Goal: Task Accomplishment & Management: Use online tool/utility

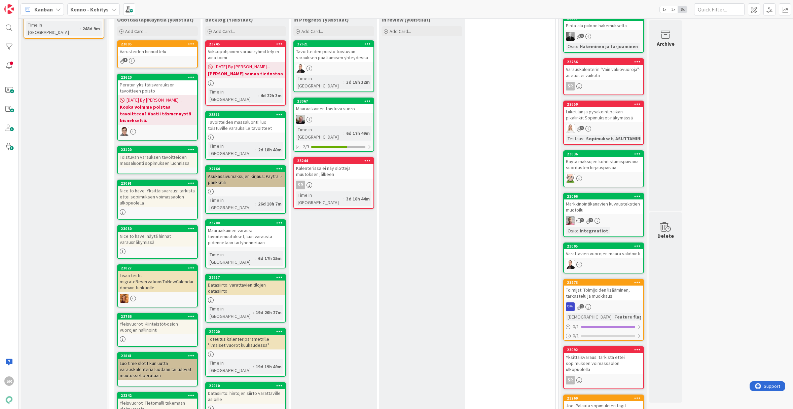
scroll to position [156, 0]
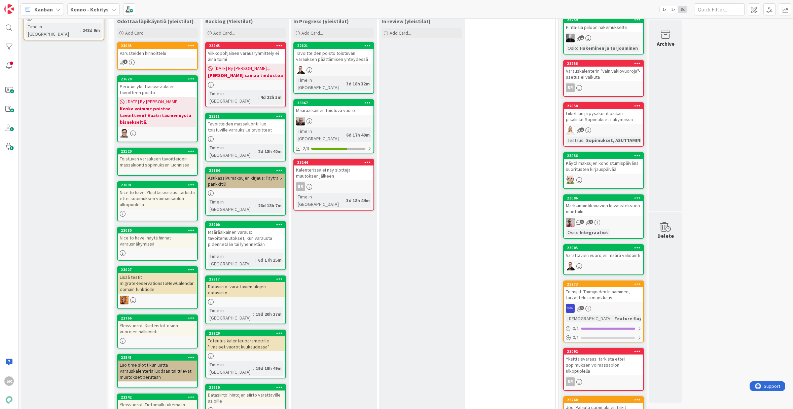
click at [154, 55] on div "Varusteiden hinnoittelu" at bounding box center [157, 53] width 79 height 9
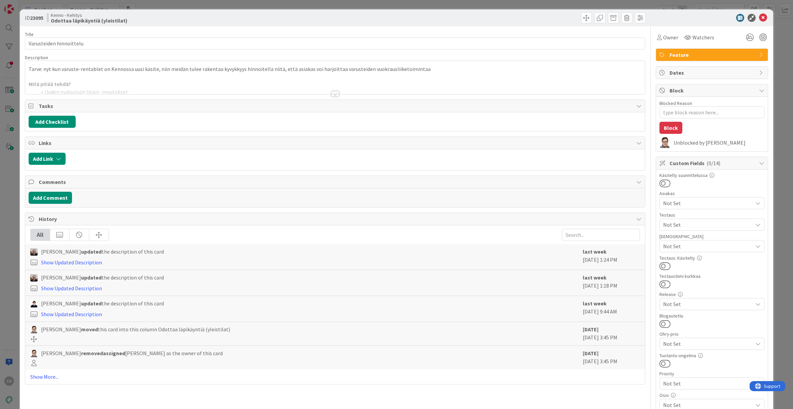
type textarea "x"
click at [335, 93] on div at bounding box center [334, 93] width 7 height 5
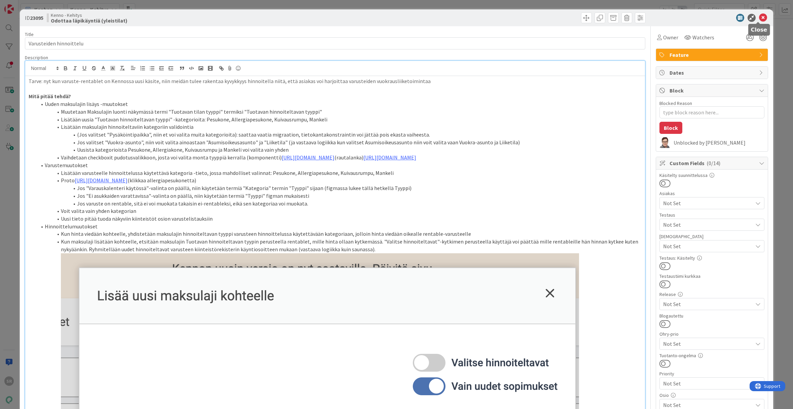
click at [761, 19] on icon at bounding box center [763, 18] width 8 height 8
